Goal: Find specific page/section: Find specific page/section

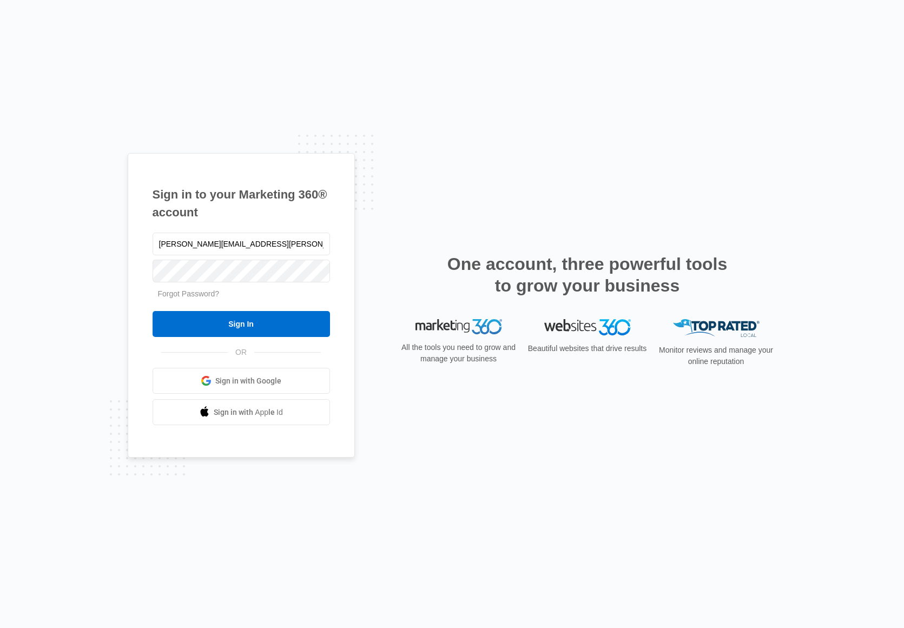
type input "[PERSON_NAME][EMAIL_ADDRESS][PERSON_NAME][DOMAIN_NAME]"
click at [153, 311] on input "Sign In" at bounding box center [241, 324] width 177 height 26
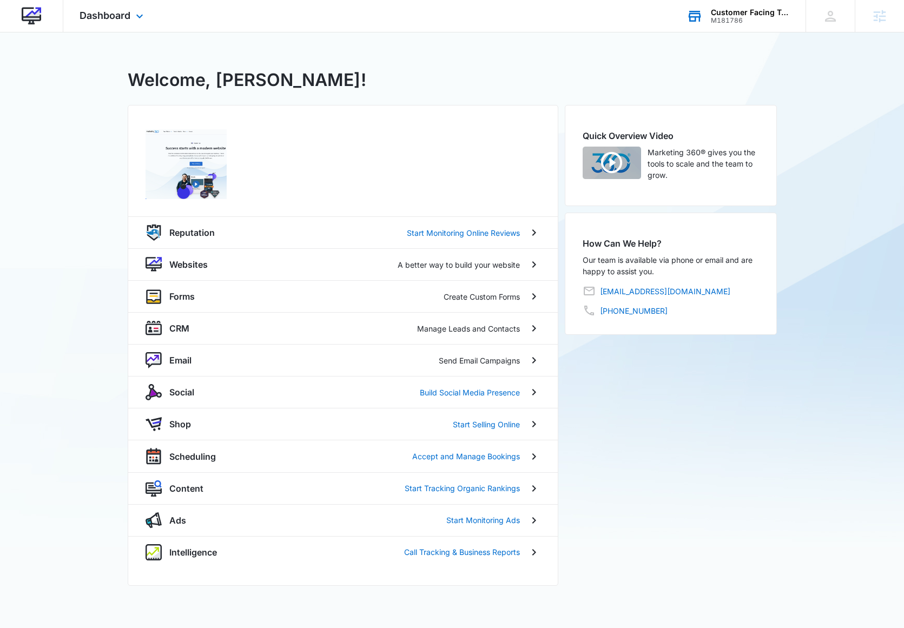
click at [756, 6] on div "Customer Facing Templates M181786 Your Accounts View All" at bounding box center [737, 16] width 135 height 32
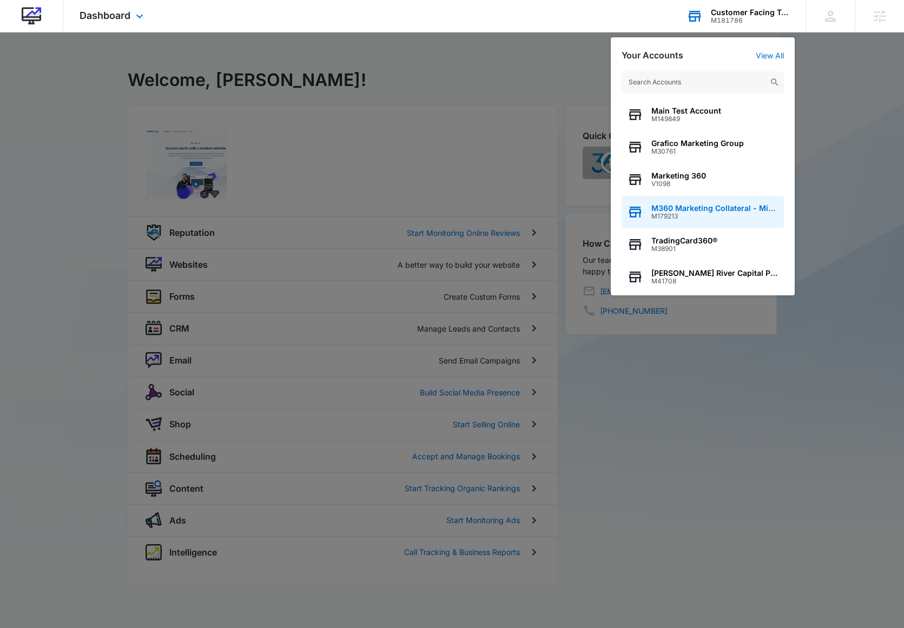
click at [734, 203] on div "M360 Marketing Collateral - Migrated Catch All M179213" at bounding box center [703, 212] width 162 height 32
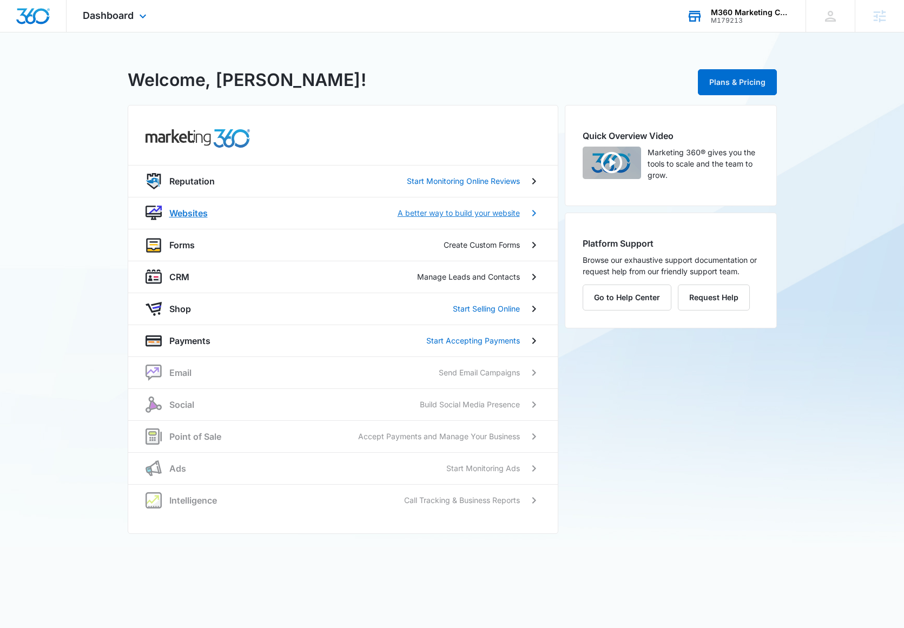
click at [177, 209] on p "Websites" at bounding box center [188, 213] width 38 height 13
